Goal: Information Seeking & Learning: Check status

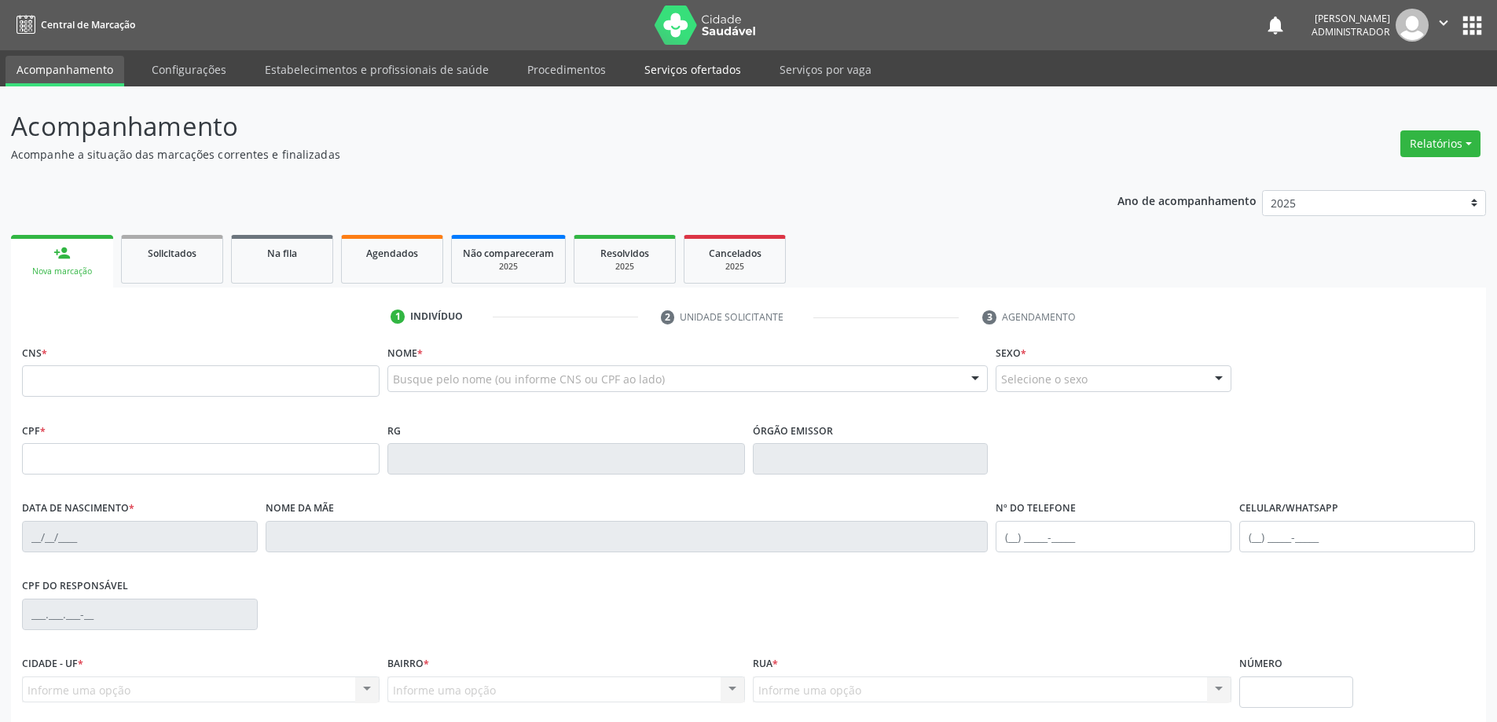
click at [680, 73] on link "Serviços ofertados" at bounding box center [692, 69] width 119 height 27
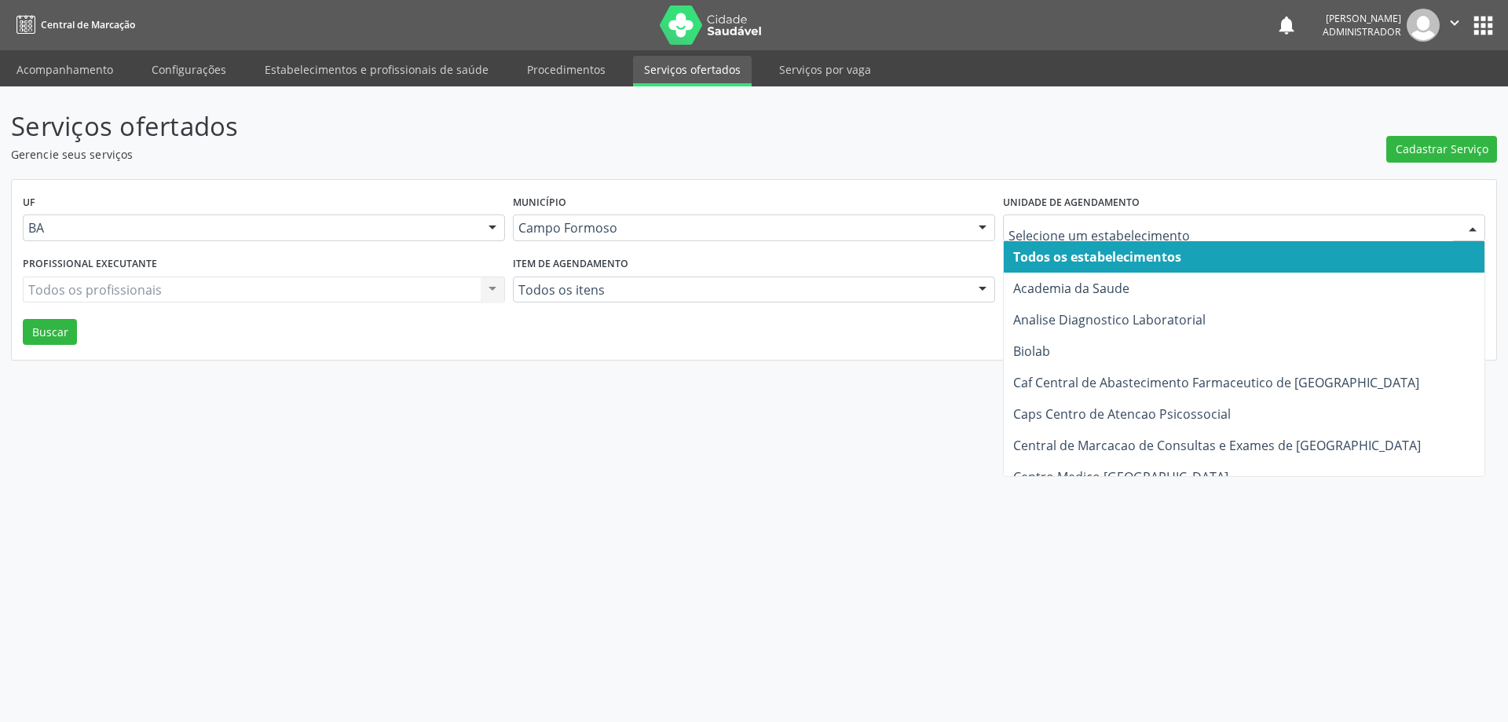
click at [1471, 223] on div at bounding box center [1473, 228] width 24 height 27
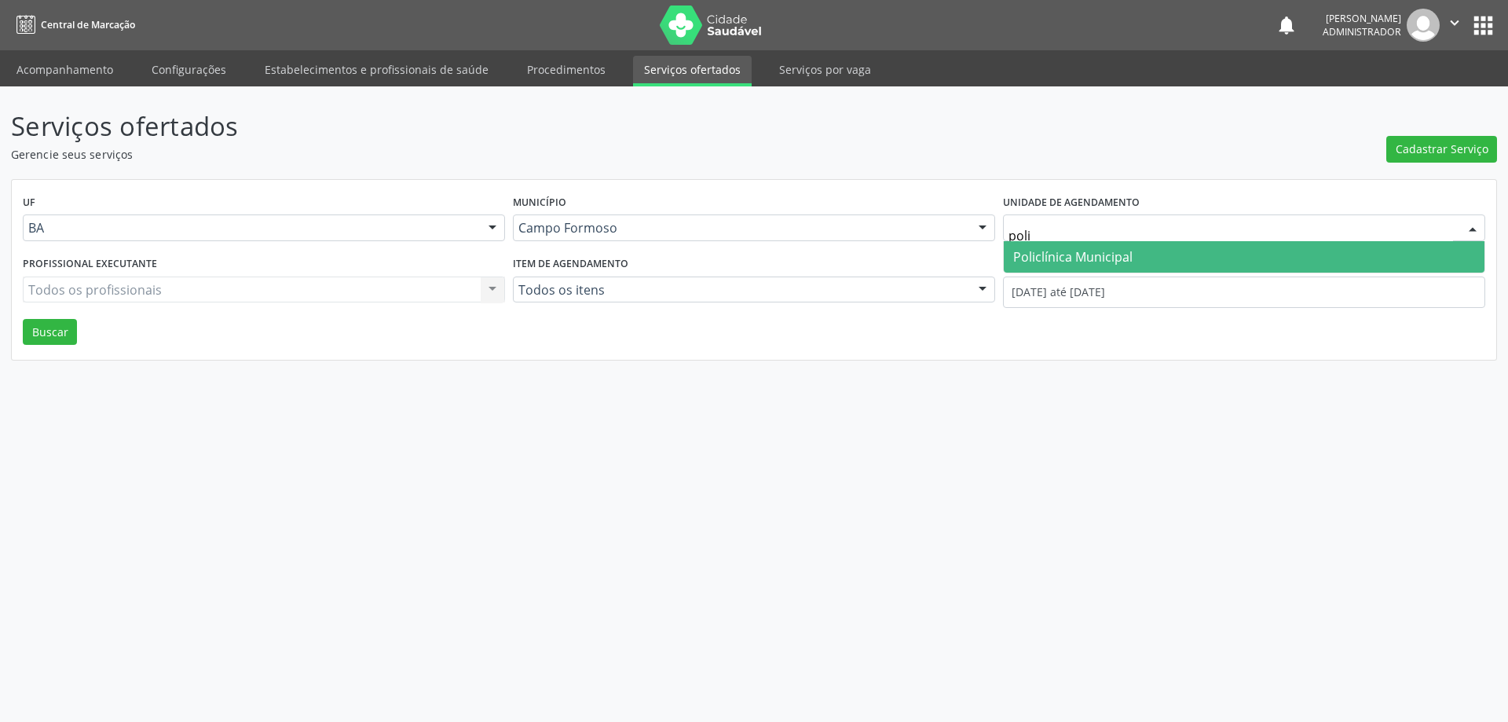
type input "polic"
drag, startPoint x: 1116, startPoint y: 251, endPoint x: 1239, endPoint y: 252, distance: 122.6
click at [1131, 255] on span "Policlínica Municipal" at bounding box center [1073, 256] width 119 height 17
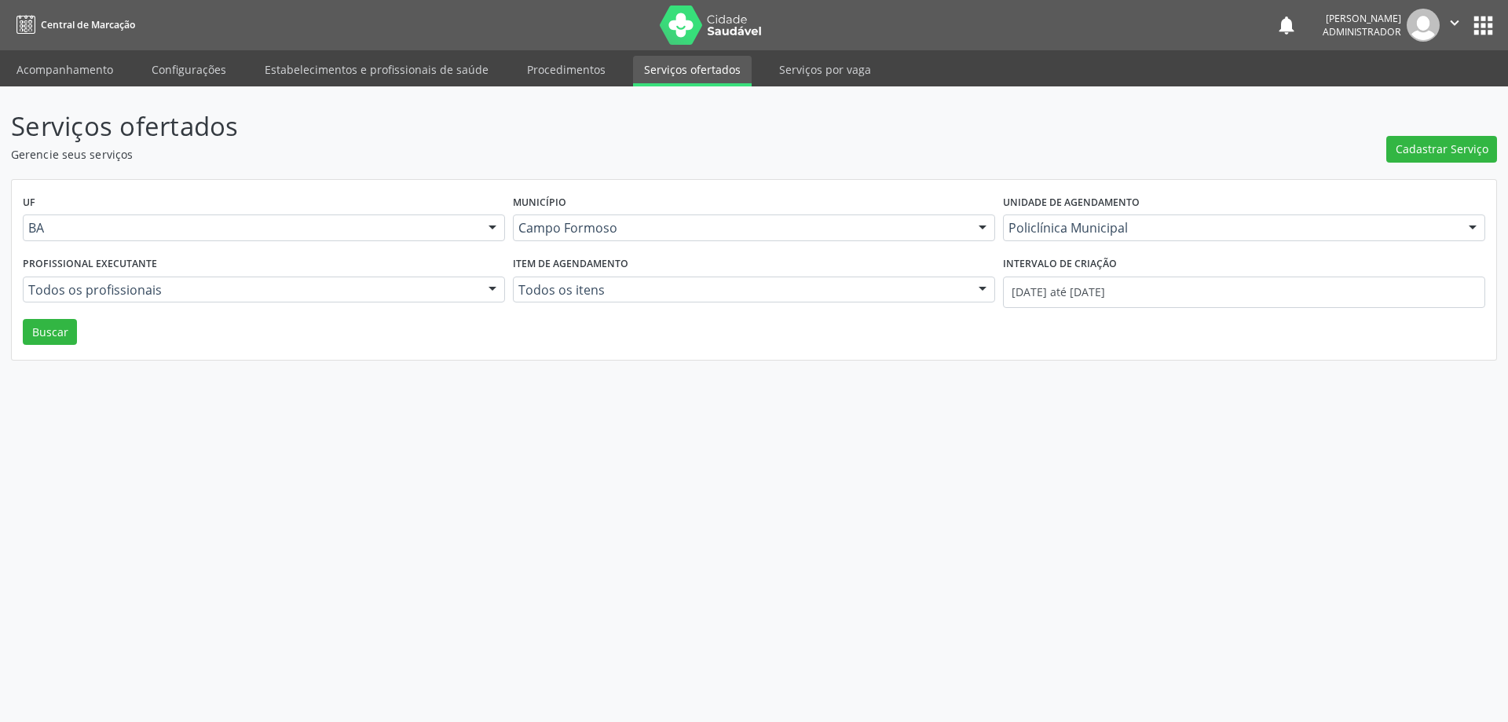
click at [488, 284] on div at bounding box center [493, 290] width 24 height 27
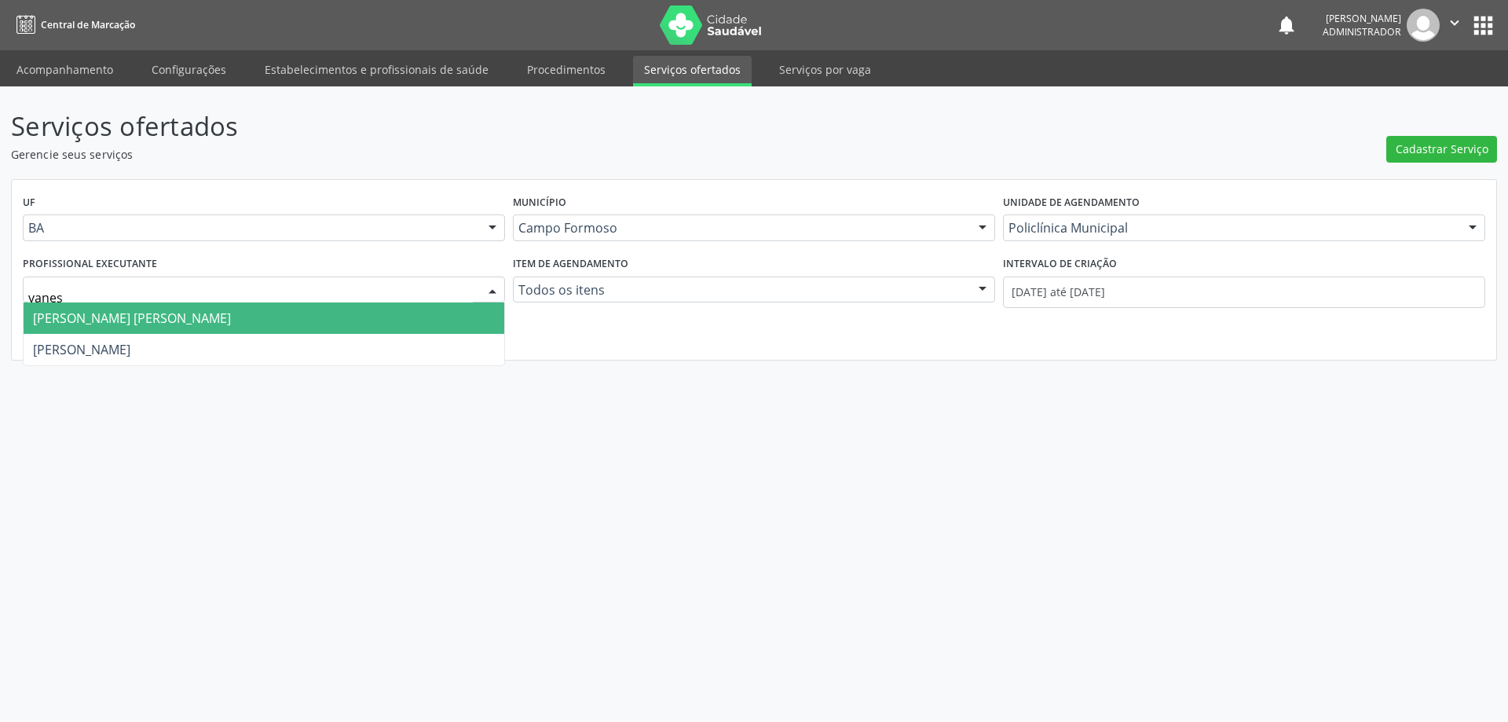
type input "vaness"
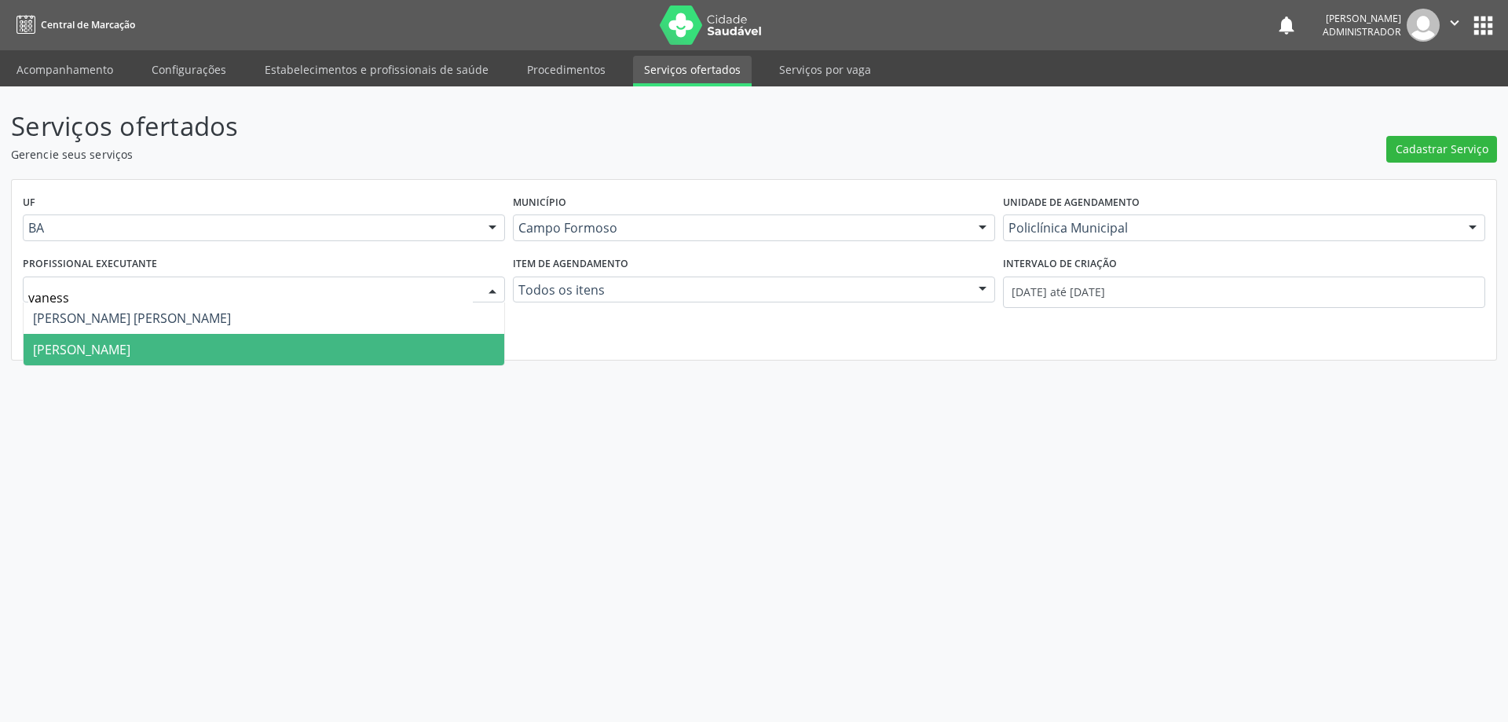
click at [376, 343] on span "[PERSON_NAME]" at bounding box center [264, 349] width 481 height 31
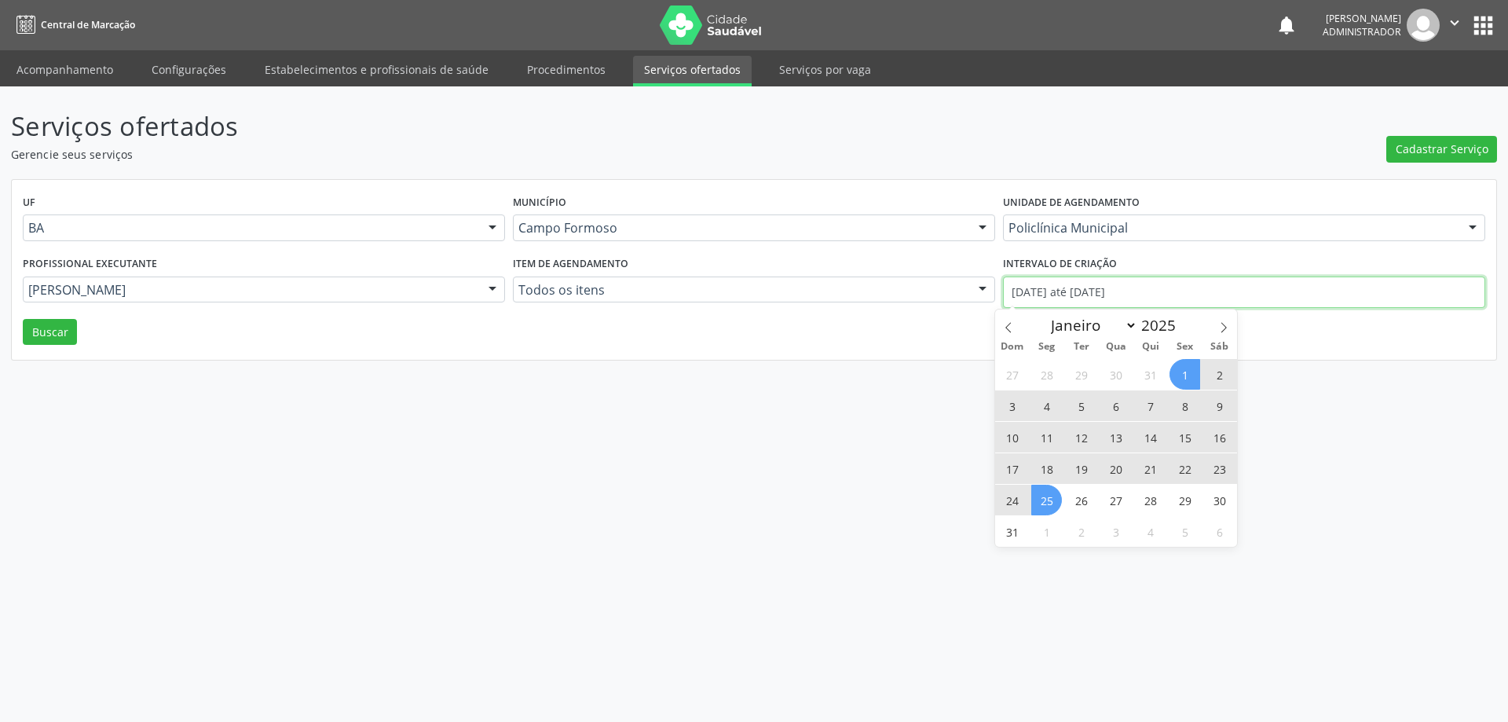
click at [1081, 291] on input "[DATE] até [DATE]" at bounding box center [1244, 292] width 482 height 31
click at [1009, 322] on icon at bounding box center [1008, 327] width 11 height 11
select select "6"
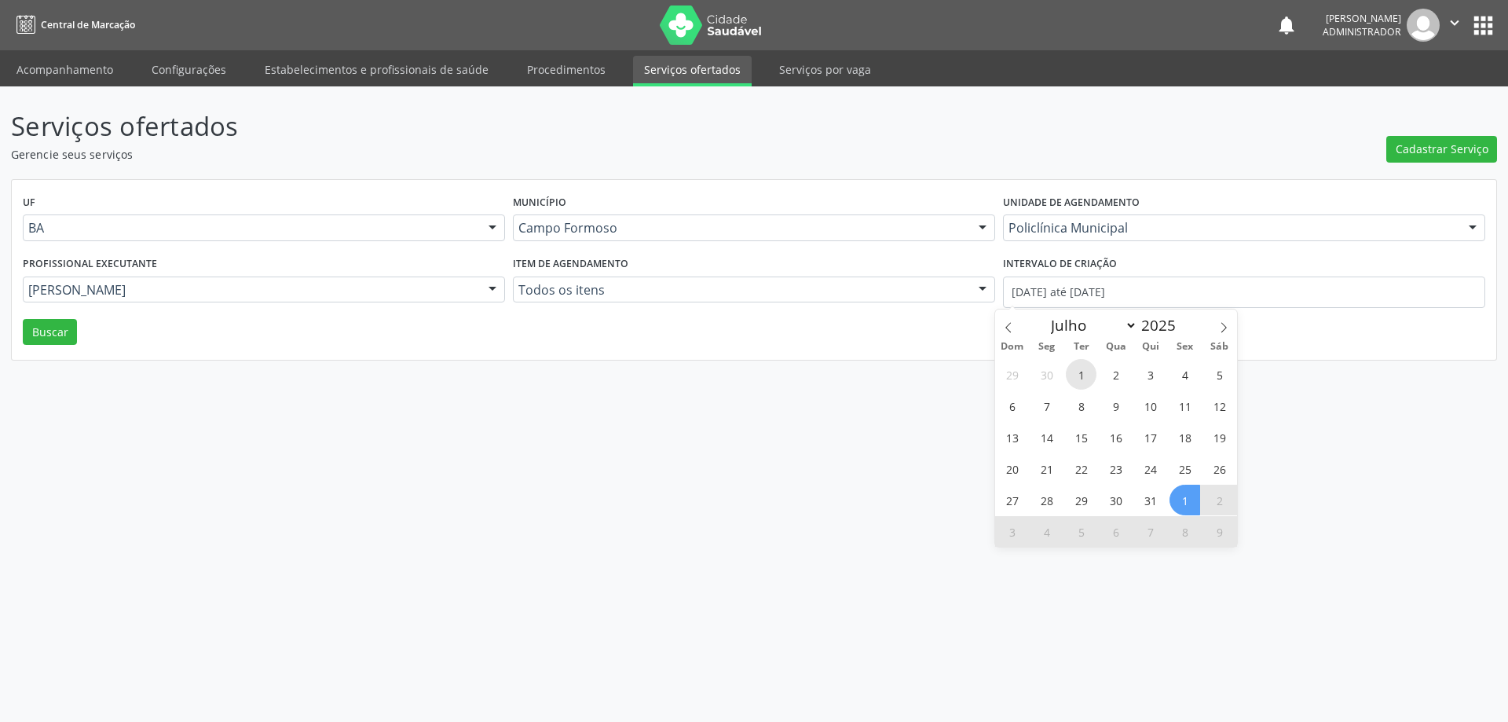
click at [1087, 373] on span "1" at bounding box center [1081, 374] width 31 height 31
type input "[DATE]"
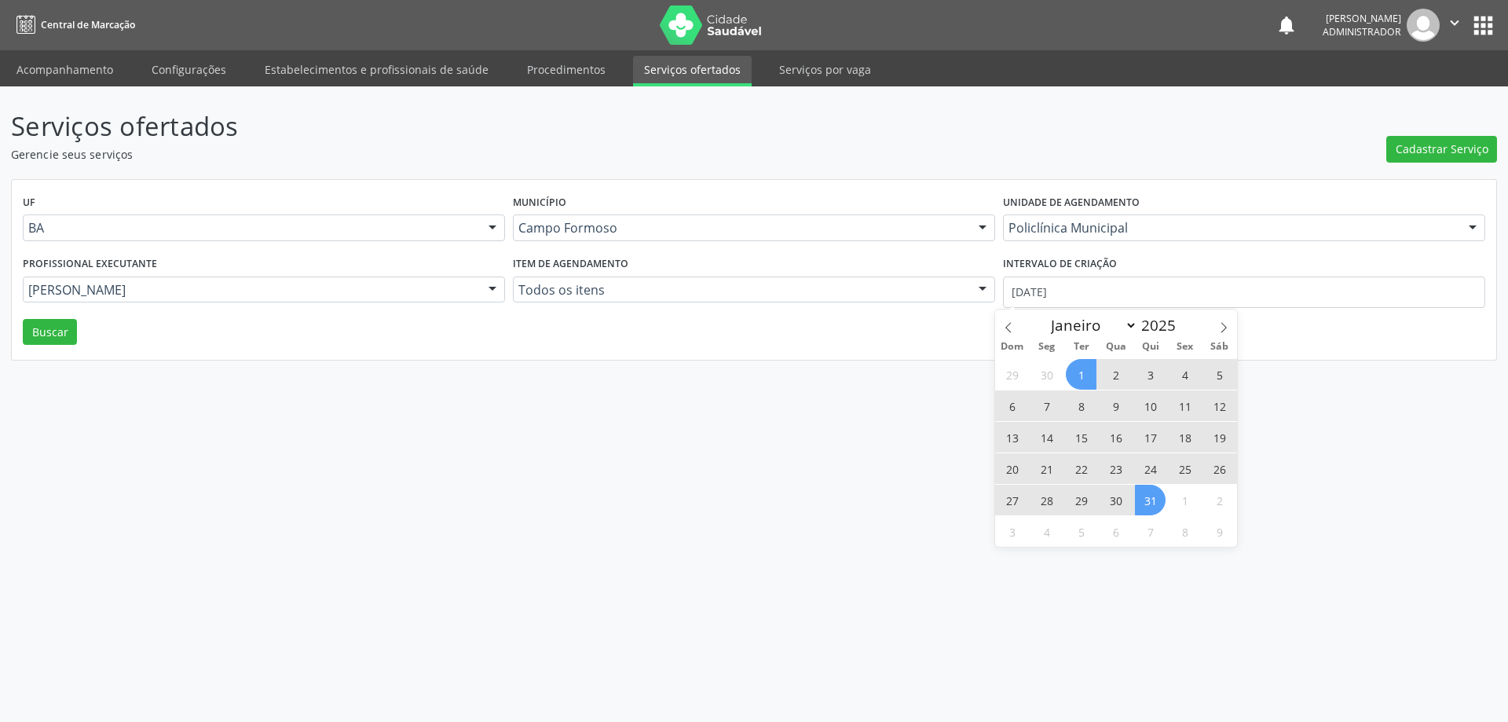
click at [1140, 493] on span "31" at bounding box center [1150, 500] width 31 height 31
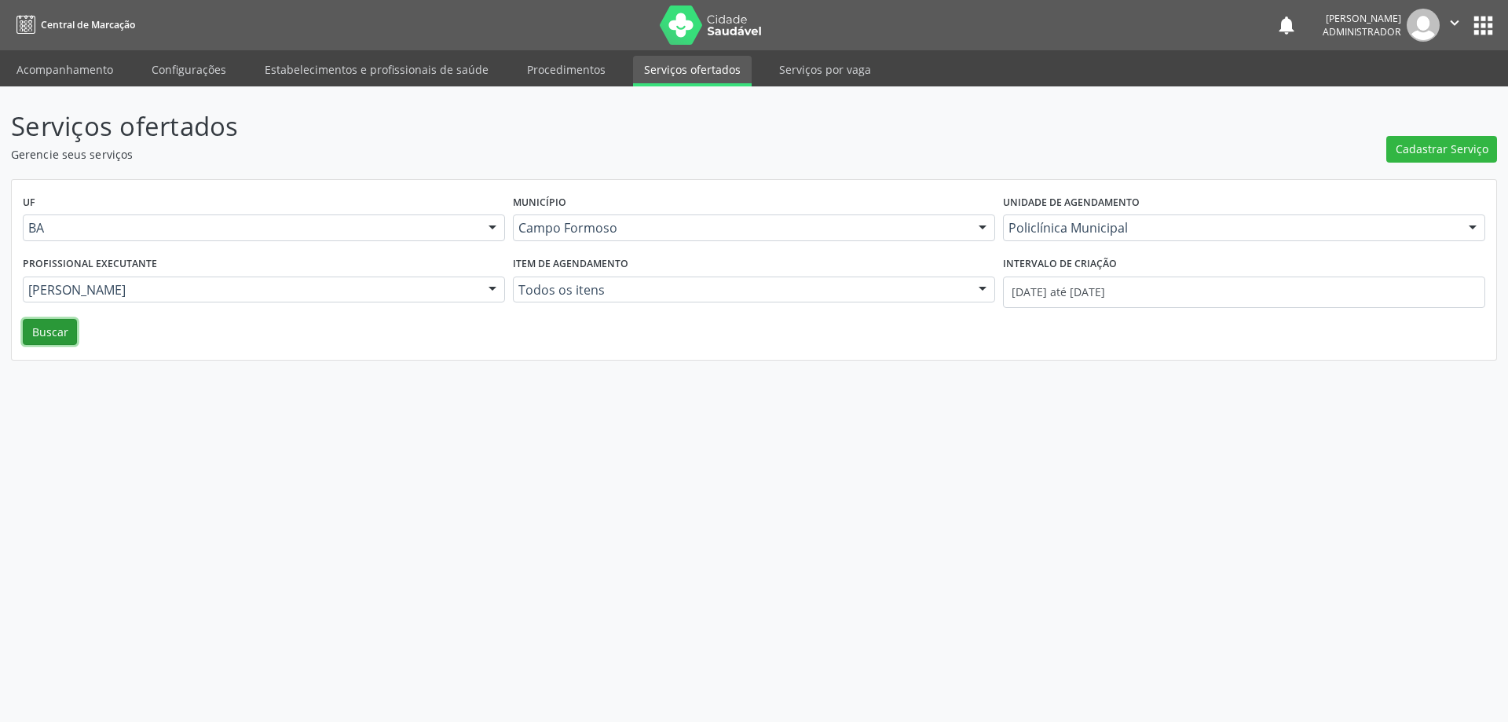
click at [44, 336] on button "Buscar" at bounding box center [50, 332] width 54 height 27
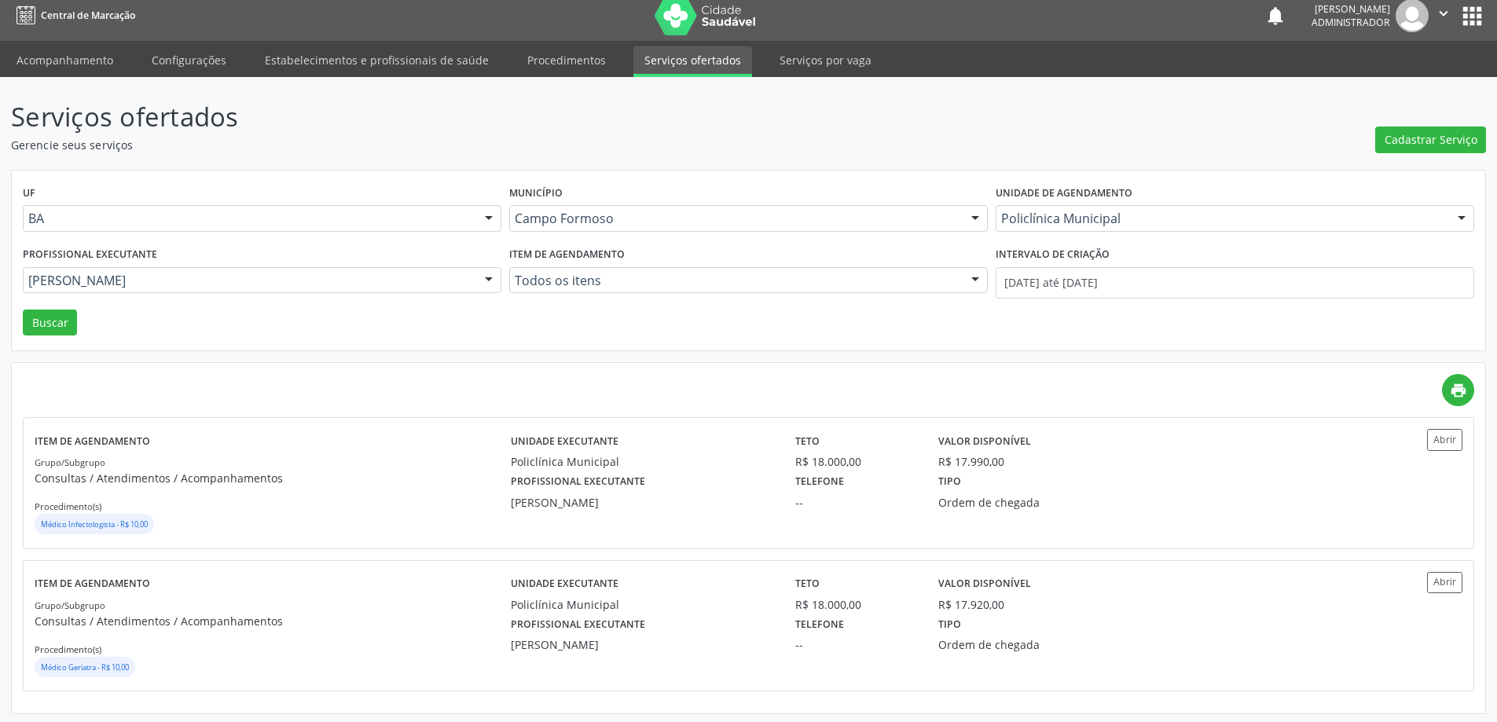
scroll to position [13, 0]
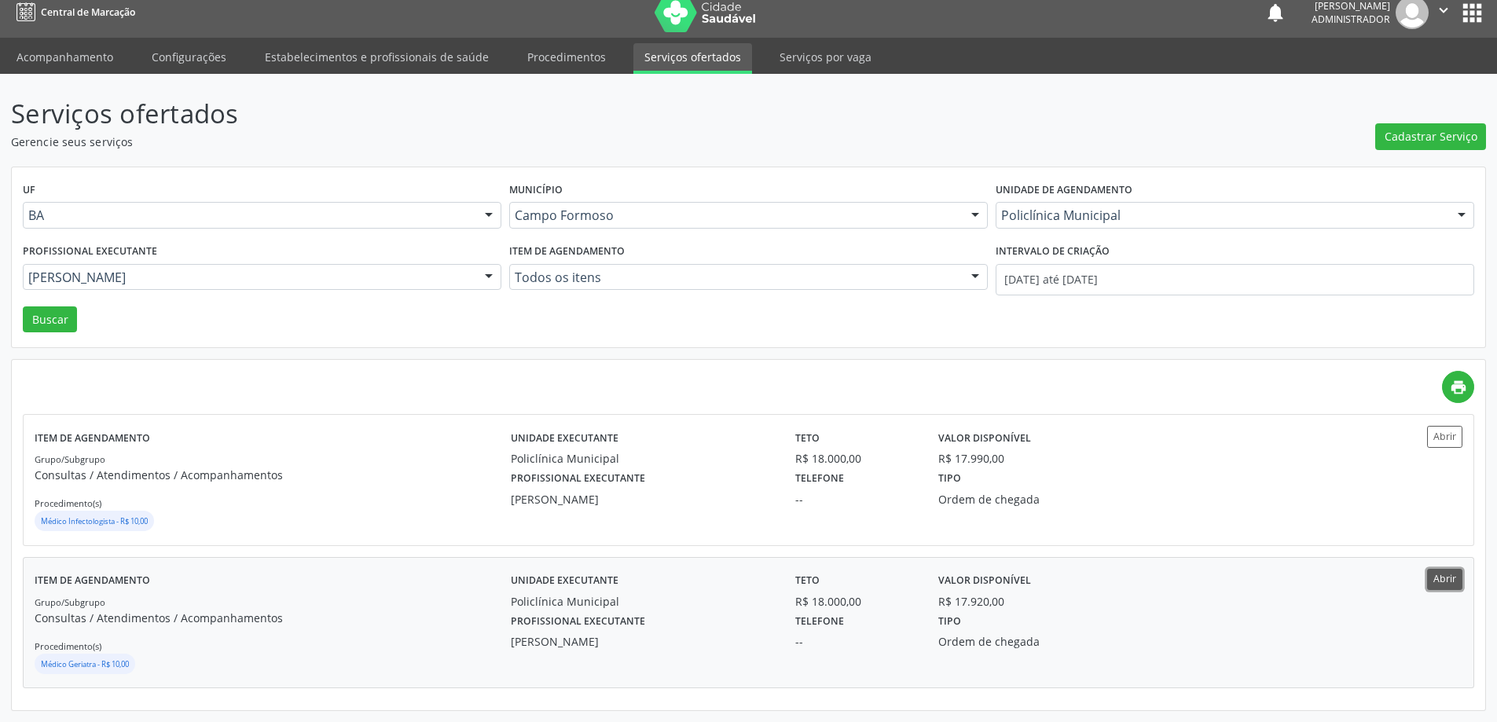
click at [1443, 579] on button "Abrir" at bounding box center [1444, 579] width 35 height 21
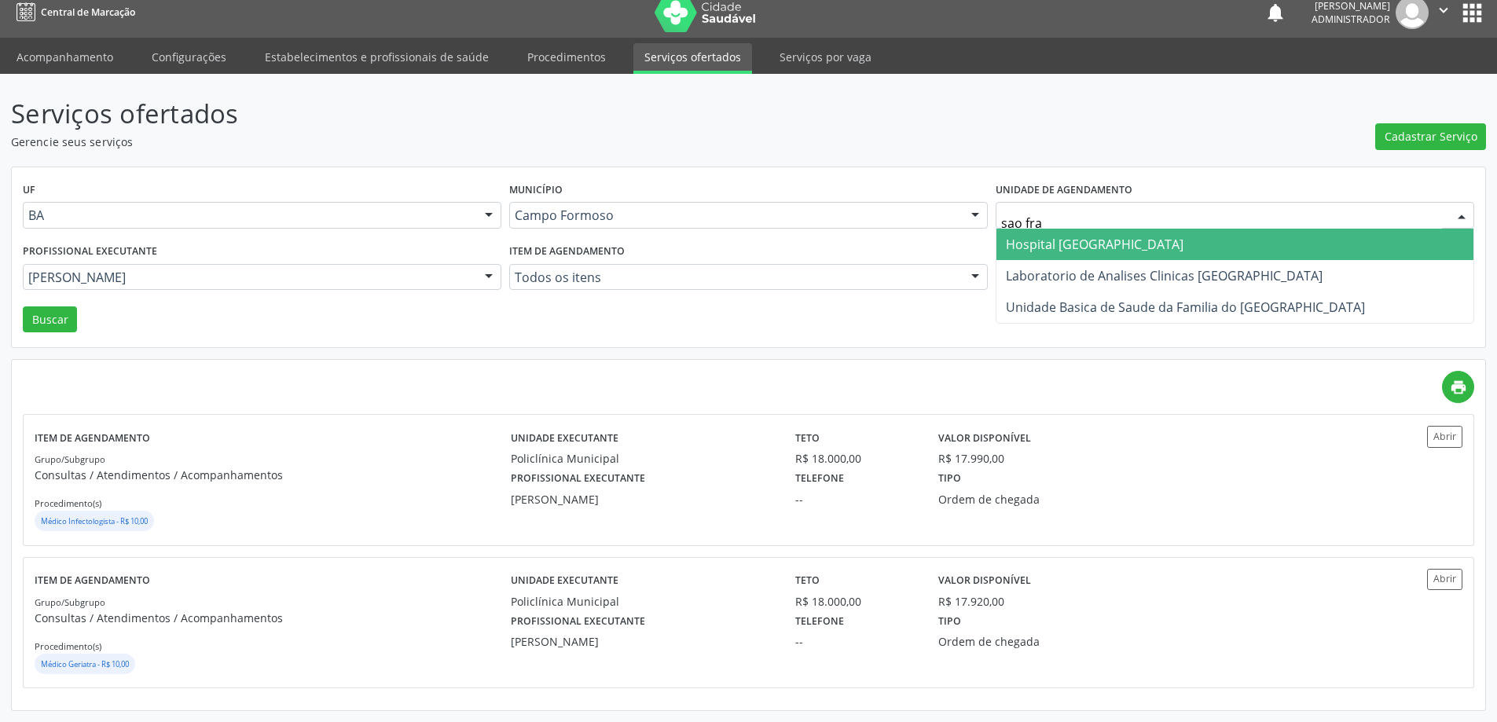
type input "sao fran"
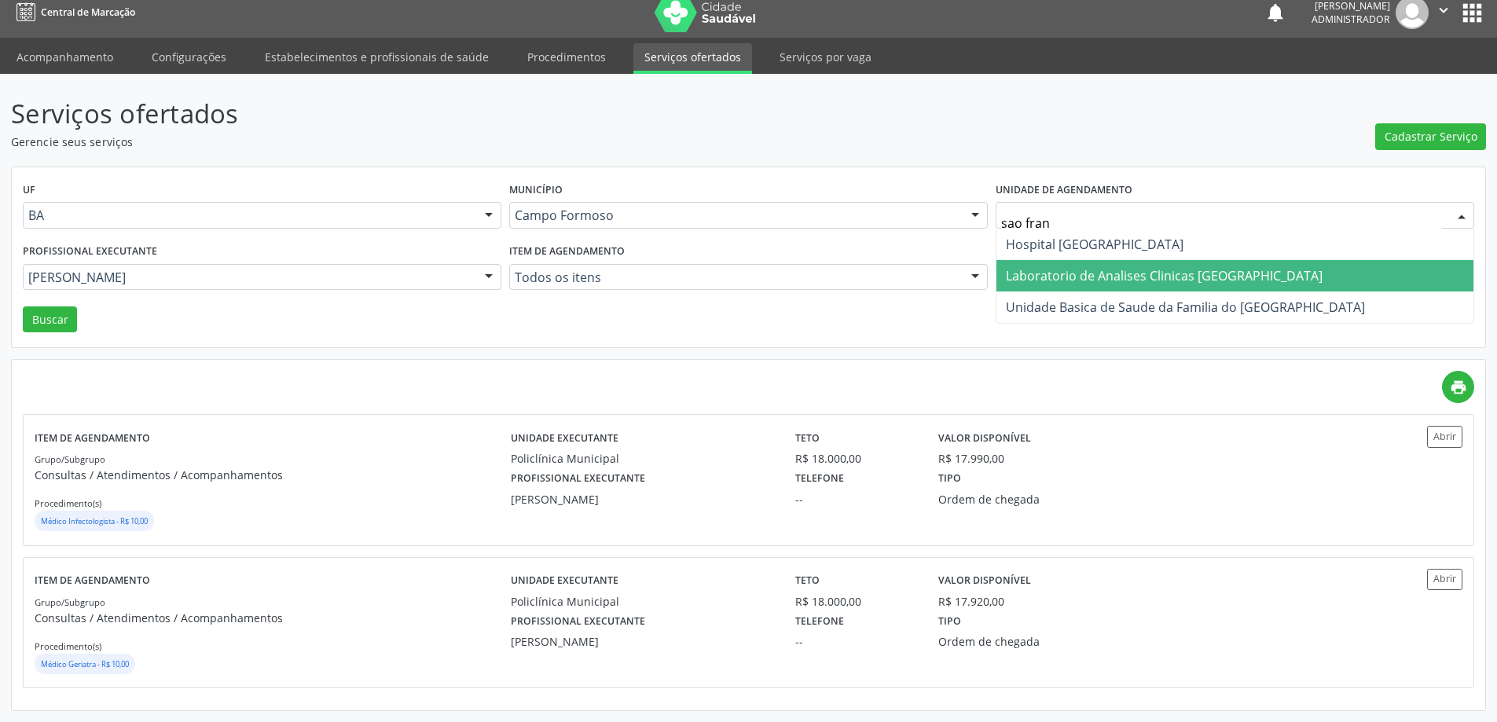
click at [1037, 277] on span "Laboratorio de Analises Clinicas [GEOGRAPHIC_DATA]" at bounding box center [1164, 275] width 317 height 17
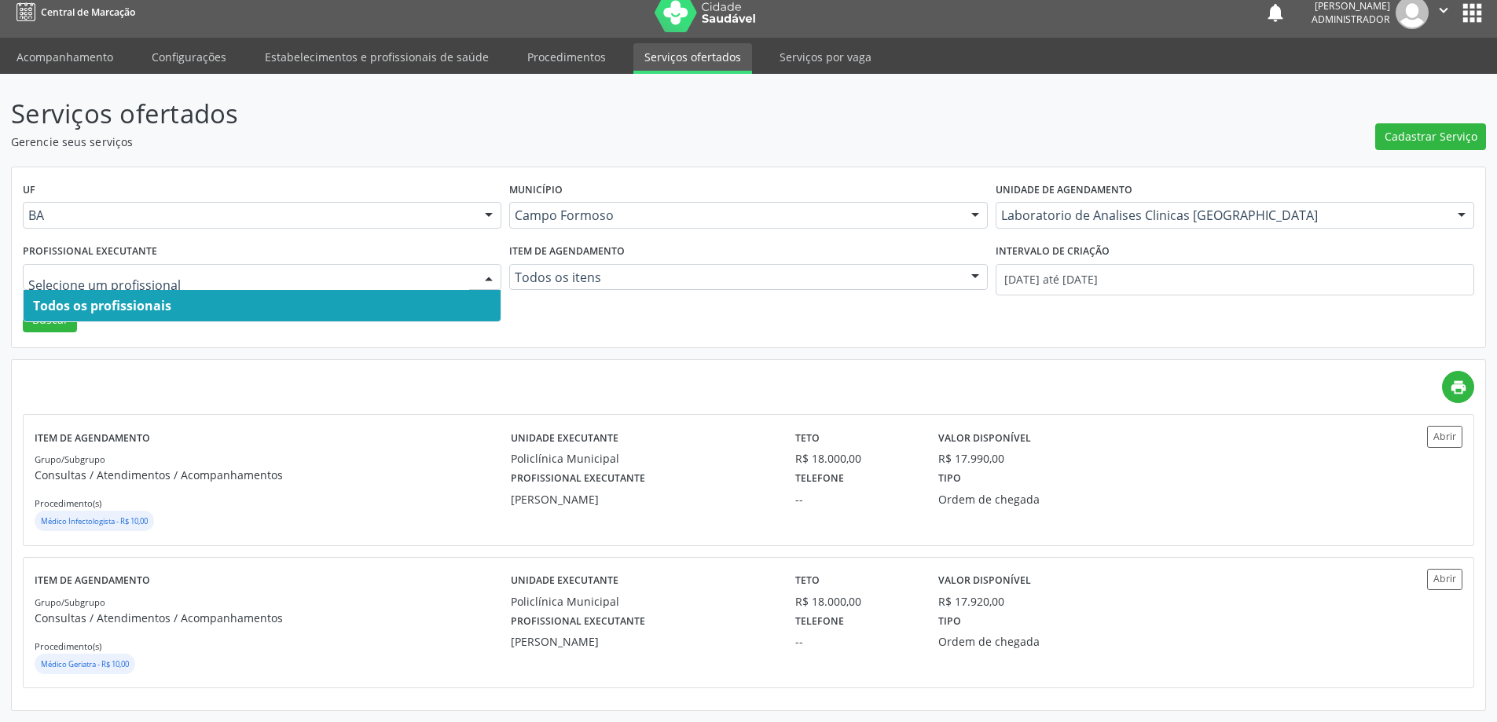
click at [485, 266] on div at bounding box center [489, 278] width 24 height 27
click at [418, 293] on span "Todos os profissionais" at bounding box center [262, 305] width 477 height 31
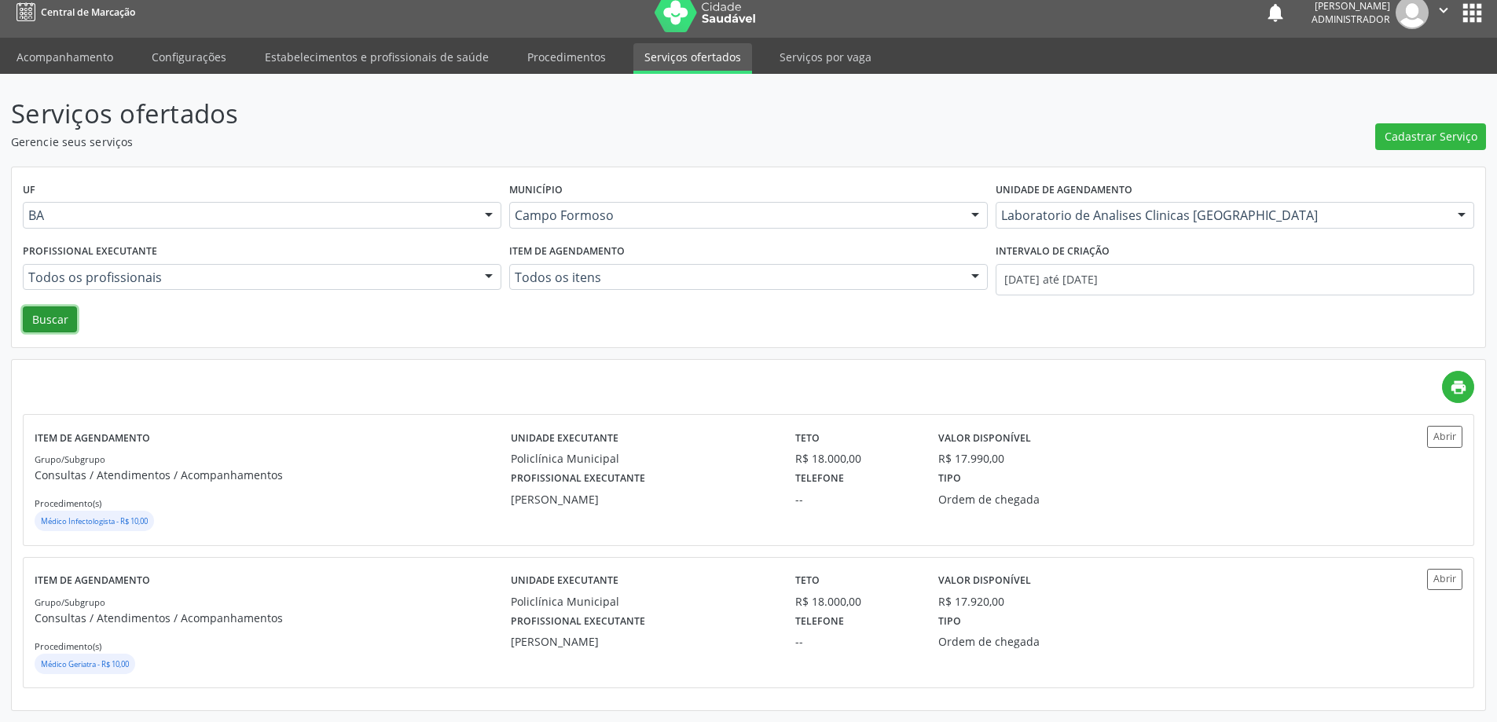
click at [42, 329] on button "Buscar" at bounding box center [50, 319] width 54 height 27
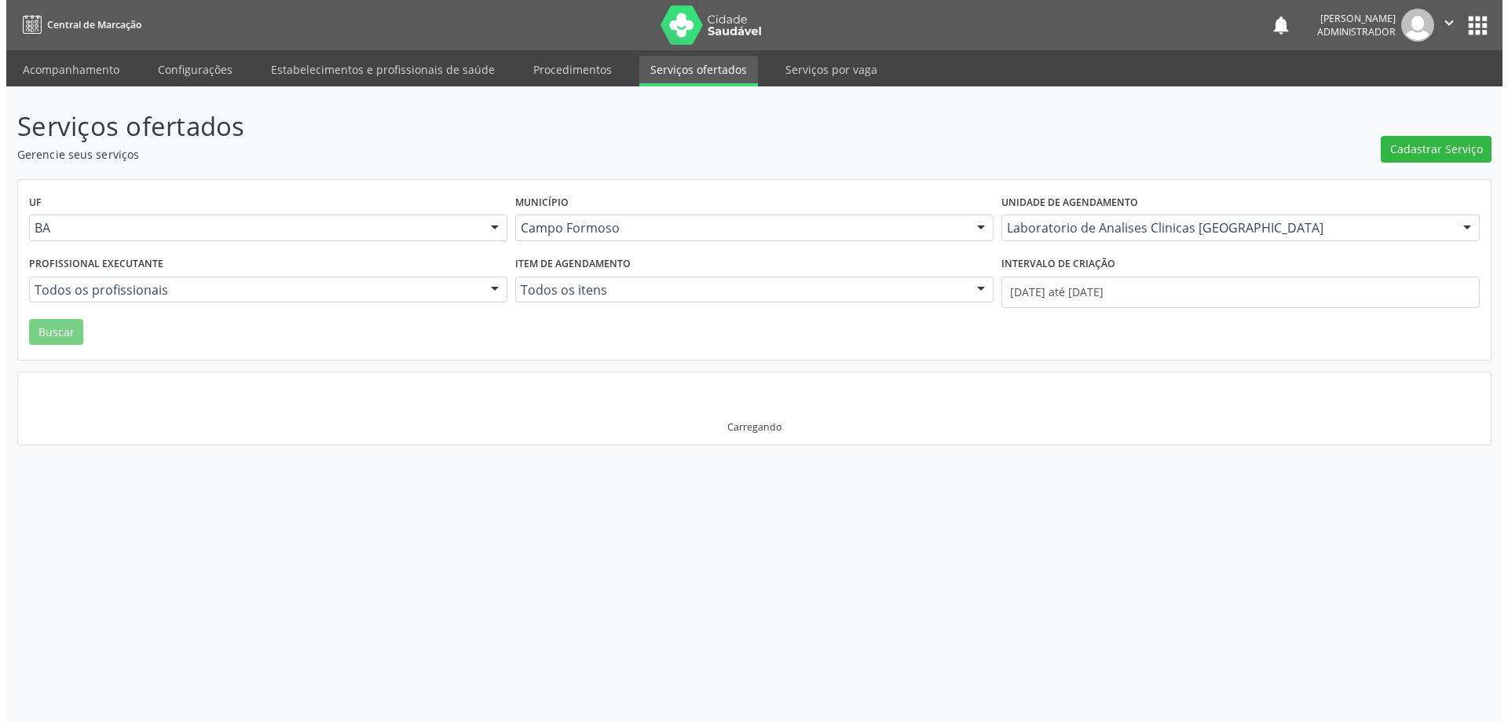
scroll to position [0, 0]
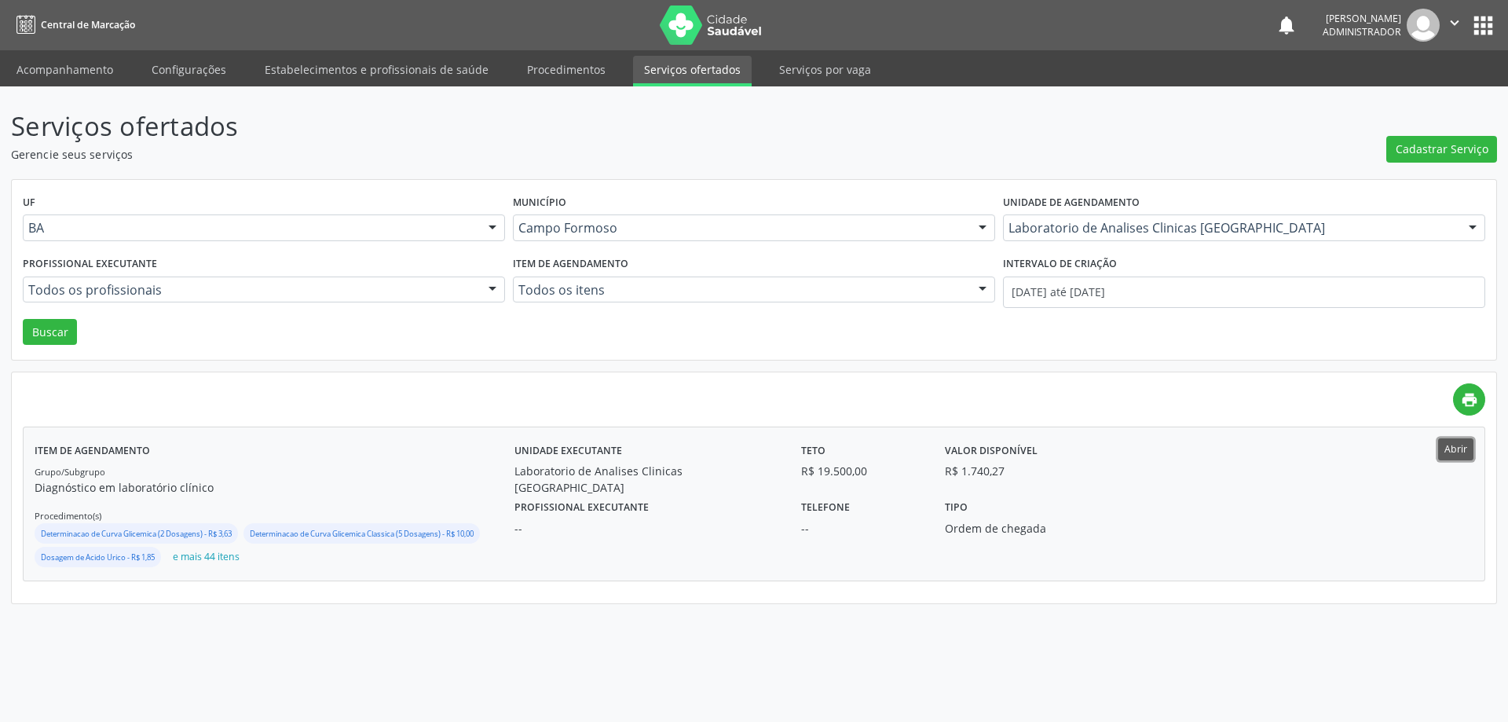
click at [1462, 446] on button "Abrir" at bounding box center [1456, 448] width 35 height 21
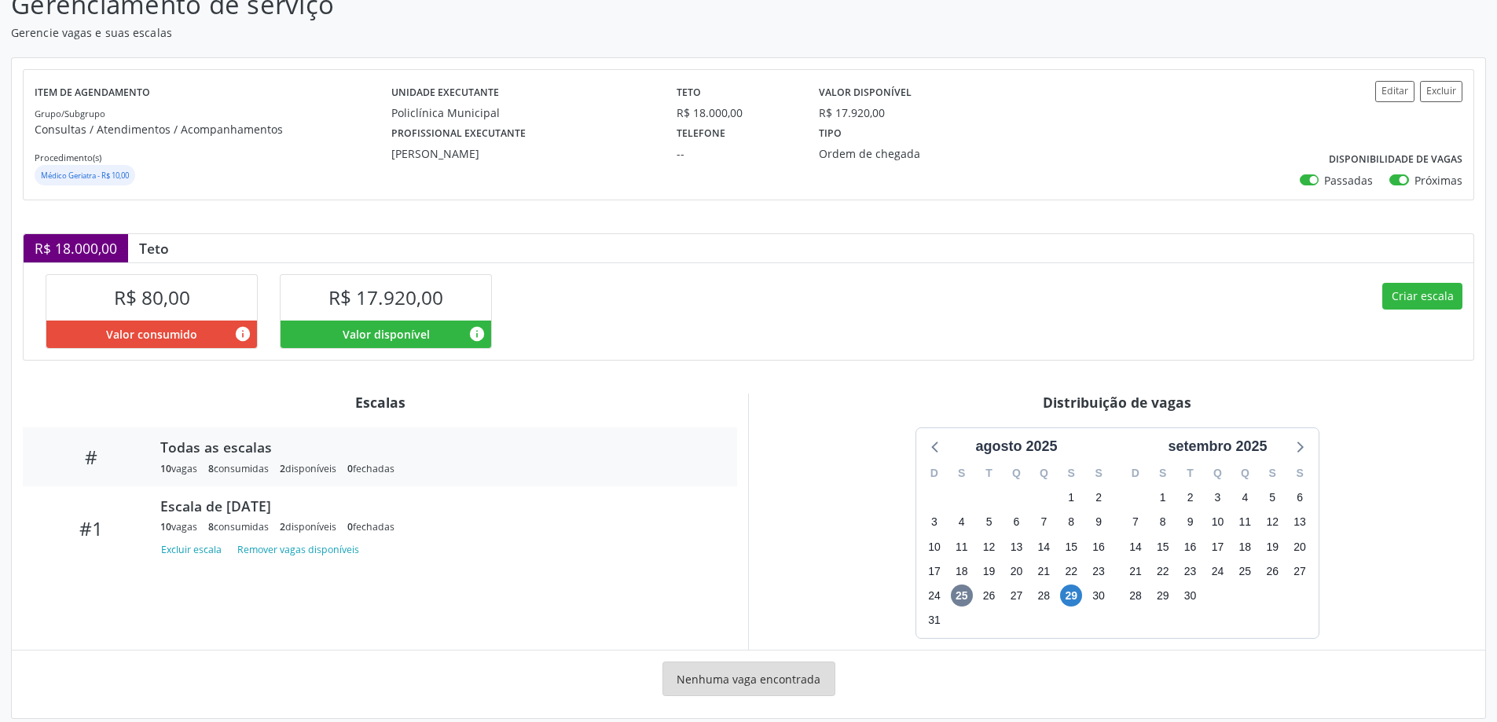
scroll to position [141, 0]
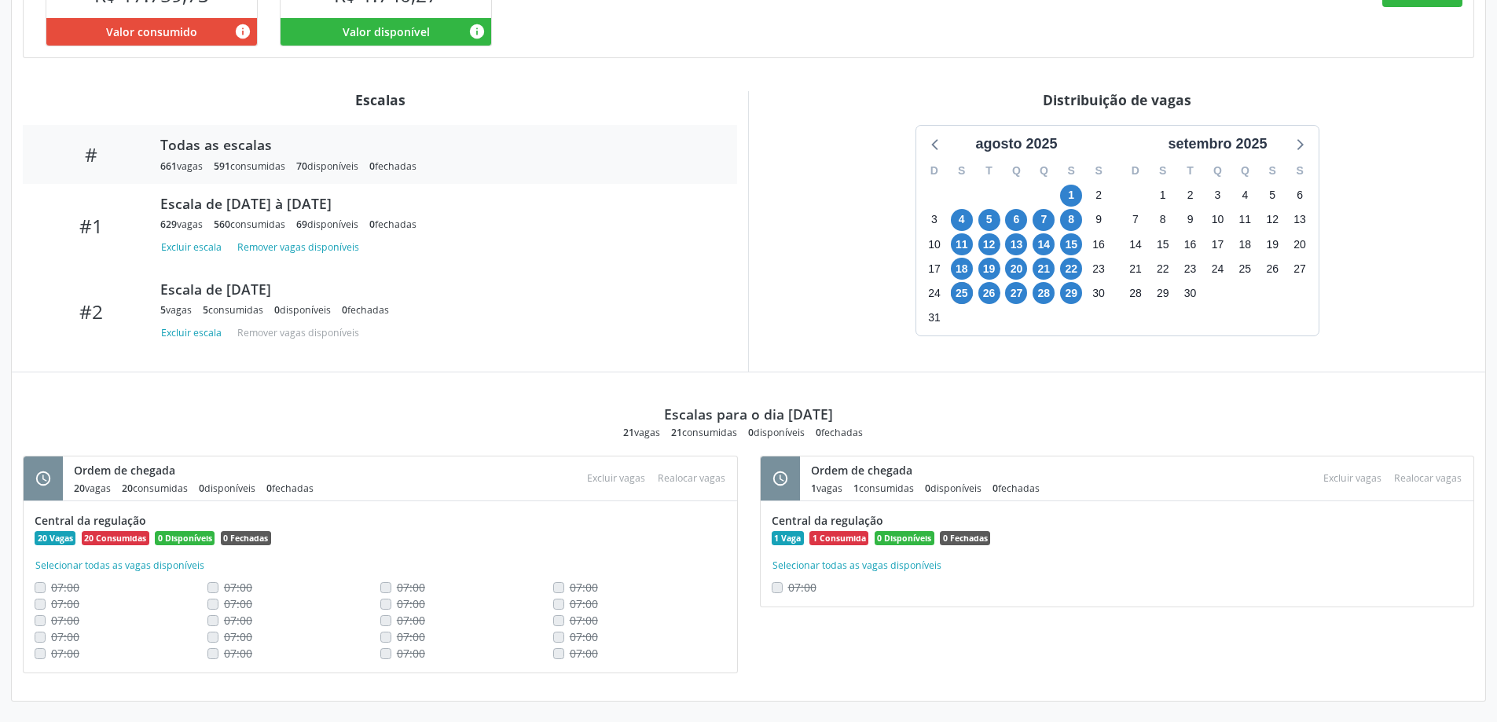
scroll to position [472, 0]
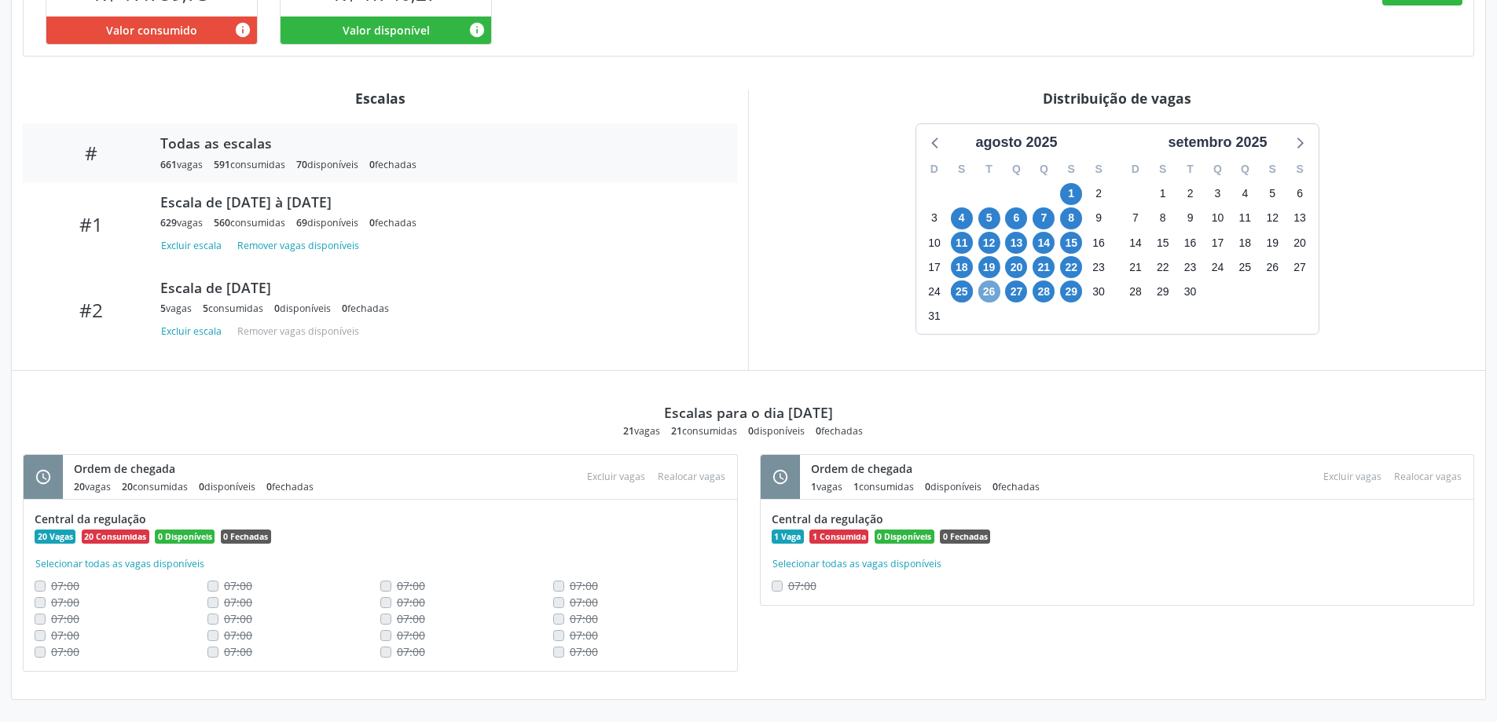
click at [982, 292] on span "26" at bounding box center [989, 291] width 22 height 22
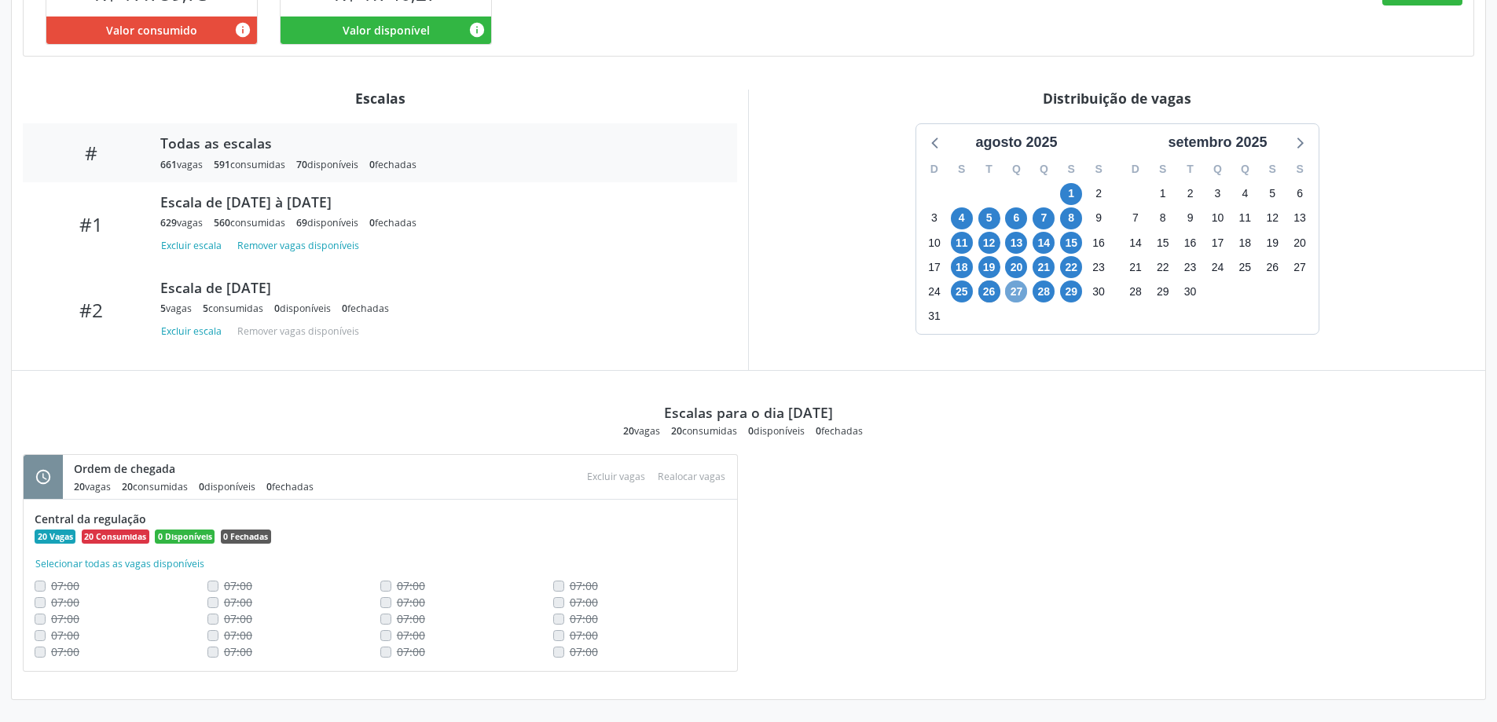
click at [1019, 290] on span "27" at bounding box center [1016, 291] width 22 height 22
